Goal: Task Accomplishment & Management: Use online tool/utility

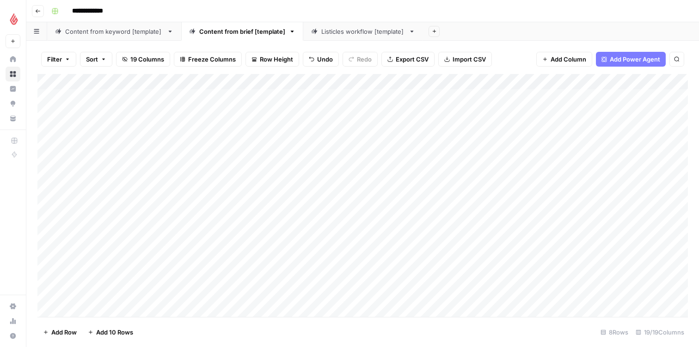
scroll to position [113, 0]
click at [422, 270] on div "Add Column" at bounding box center [362, 195] width 651 height 243
